Goal: Contribute content

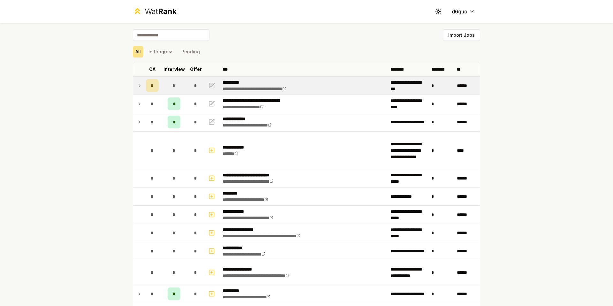
click at [139, 86] on icon at bounding box center [139, 86] width 5 height 8
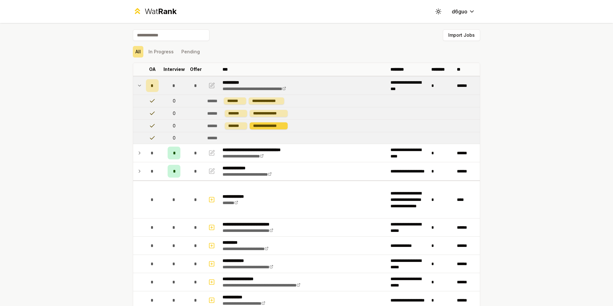
click at [260, 127] on div "**********" at bounding box center [269, 125] width 38 height 7
click at [264, 112] on div "**********" at bounding box center [269, 113] width 38 height 7
click at [210, 83] on icon "button" at bounding box center [212, 86] width 6 height 8
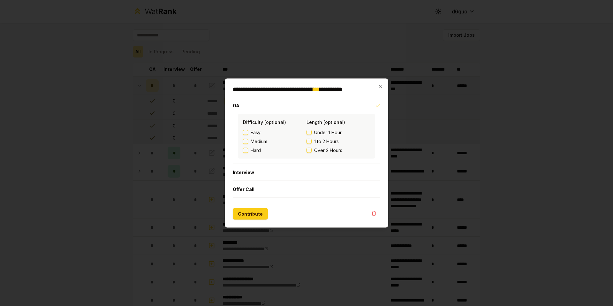
click at [260, 139] on span "Medium" at bounding box center [259, 141] width 17 height 6
click at [248, 139] on button "Medium" at bounding box center [245, 141] width 5 height 5
click at [322, 130] on span "Under 1 Hour" at bounding box center [327, 132] width 27 height 6
click at [312, 130] on button "Under 1 Hour" at bounding box center [309, 132] width 5 height 5
click at [322, 139] on span "1 to 2 Hours" at bounding box center [326, 141] width 25 height 6
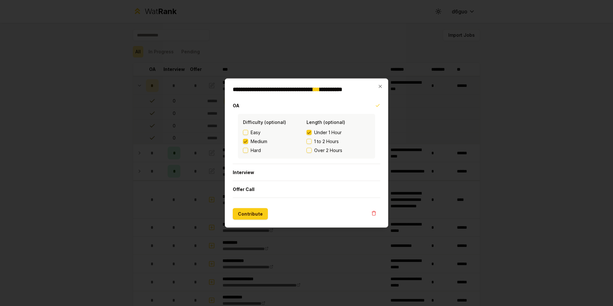
click at [312, 139] on button "1 to 2 Hours" at bounding box center [309, 141] width 5 height 5
click at [255, 211] on button "Contribute" at bounding box center [250, 213] width 35 height 11
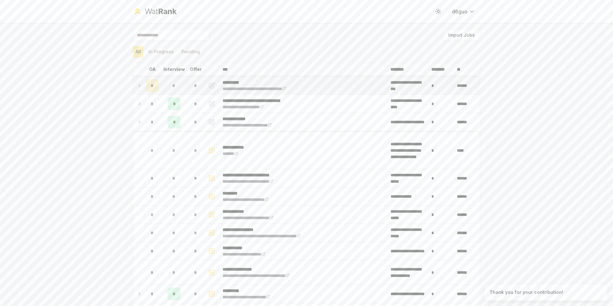
click at [143, 87] on td "*" at bounding box center [152, 86] width 18 height 18
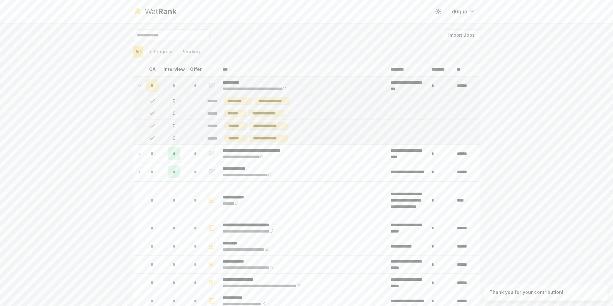
click at [143, 87] on td "*" at bounding box center [152, 86] width 18 height 18
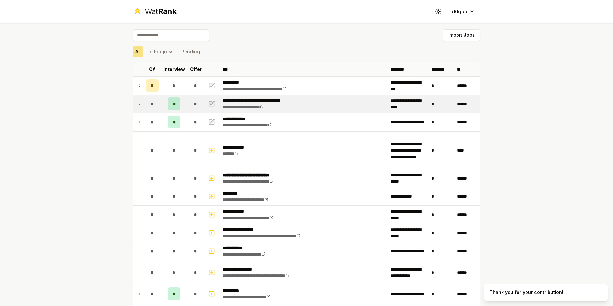
click at [143, 102] on td "*" at bounding box center [152, 104] width 18 height 18
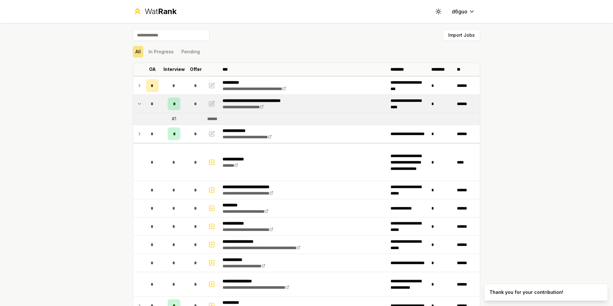
click at [143, 102] on td "*" at bounding box center [152, 104] width 18 height 18
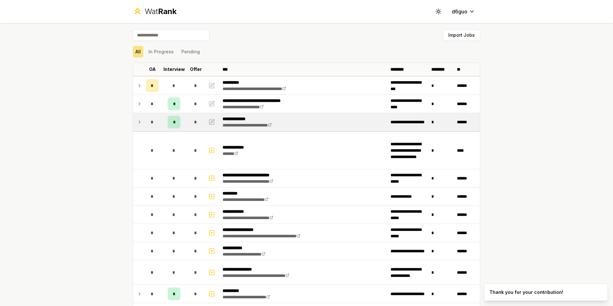
click at [138, 118] on icon at bounding box center [139, 122] width 5 height 8
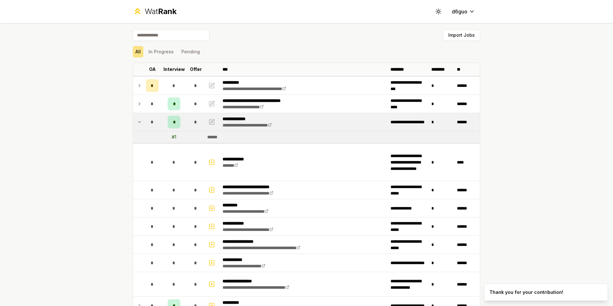
click at [138, 118] on icon at bounding box center [139, 122] width 5 height 8
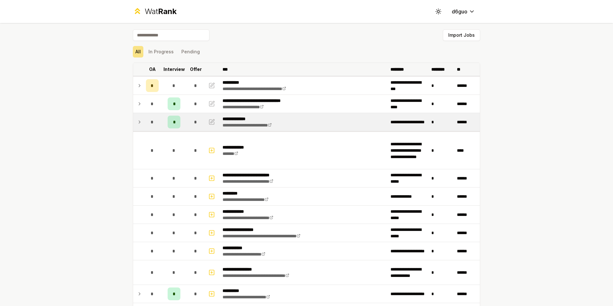
click at [180, 70] on th "Interview" at bounding box center [174, 69] width 26 height 13
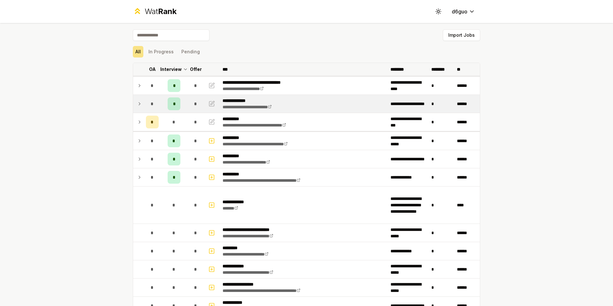
click at [183, 70] on icon at bounding box center [185, 69] width 5 height 8
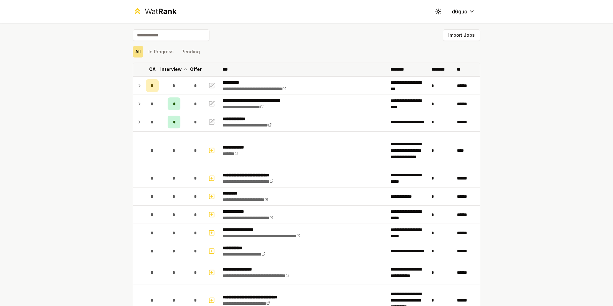
click at [183, 70] on icon at bounding box center [185, 69] width 5 height 8
click at [180, 70] on p "Interview" at bounding box center [174, 69] width 21 height 6
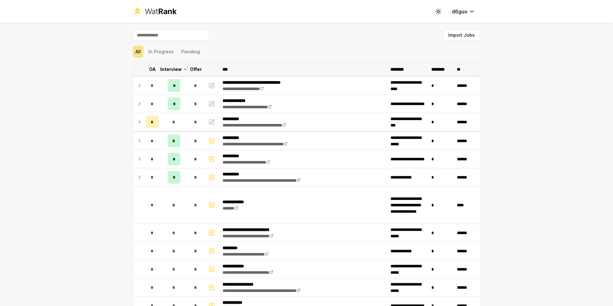
click at [175, 64] on th "Interview" at bounding box center [174, 69] width 26 height 13
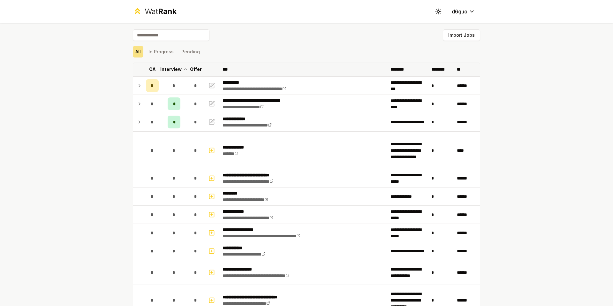
click at [175, 64] on th "Interview" at bounding box center [174, 69] width 26 height 13
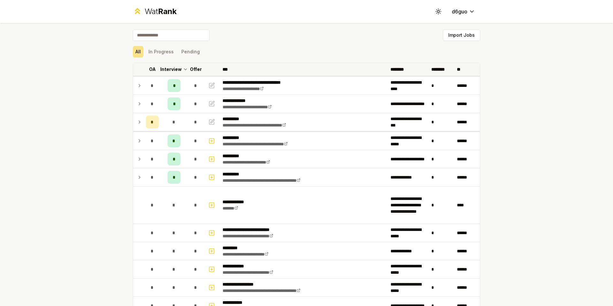
click at [173, 68] on p "Interview" at bounding box center [170, 69] width 21 height 6
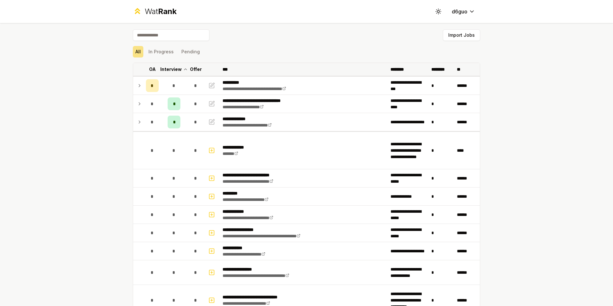
click at [191, 69] on p "Offer" at bounding box center [196, 69] width 12 height 6
click at [191, 69] on p "Offer" at bounding box center [193, 69] width 12 height 6
click at [191, 69] on p "Offer" at bounding box center [196, 69] width 12 height 6
click at [191, 69] on p "Offer" at bounding box center [193, 69] width 12 height 6
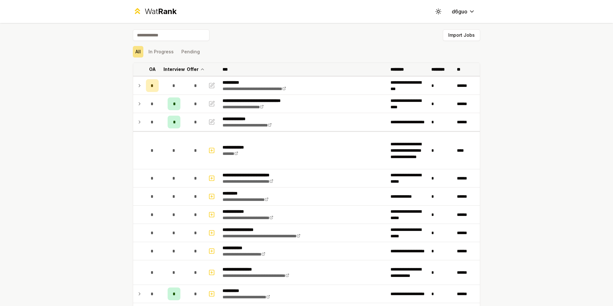
click at [191, 69] on p "Offer" at bounding box center [193, 69] width 12 height 6
click at [191, 69] on p "Offer" at bounding box center [196, 69] width 12 height 6
click at [191, 69] on p "Offer" at bounding box center [193, 69] width 12 height 6
